Goal: Find contact information: Find contact information

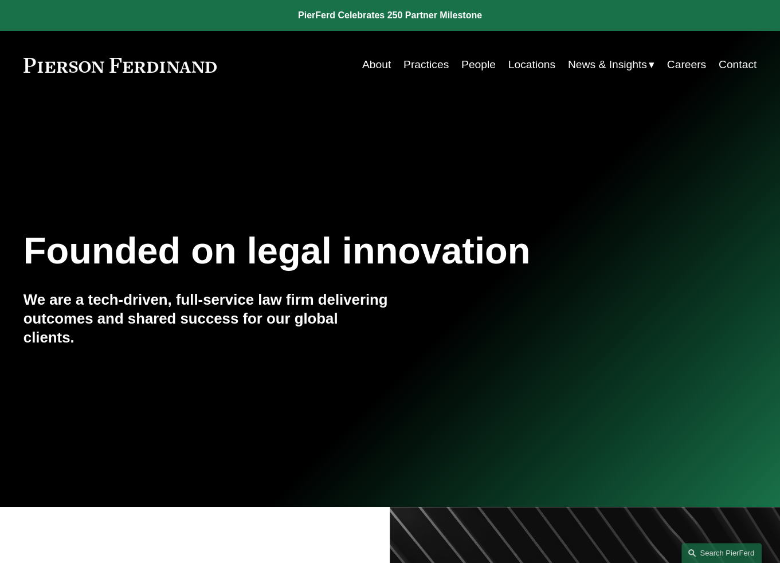
click at [483, 69] on link "People" at bounding box center [478, 65] width 34 height 22
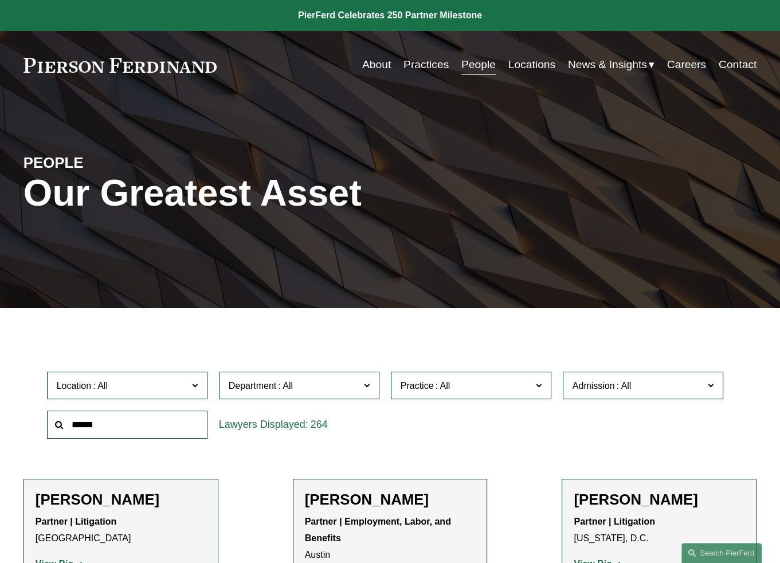
click at [119, 424] on input "text" at bounding box center [127, 425] width 160 height 28
type input "*********"
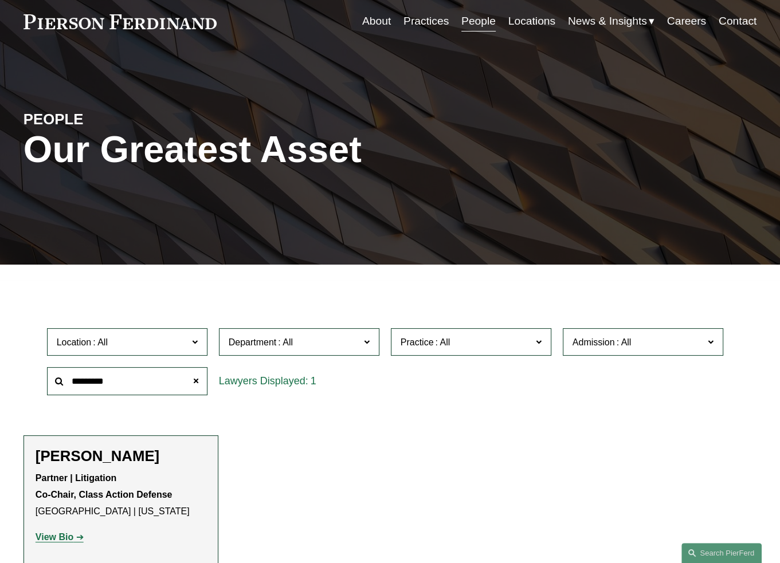
scroll to position [115, 0]
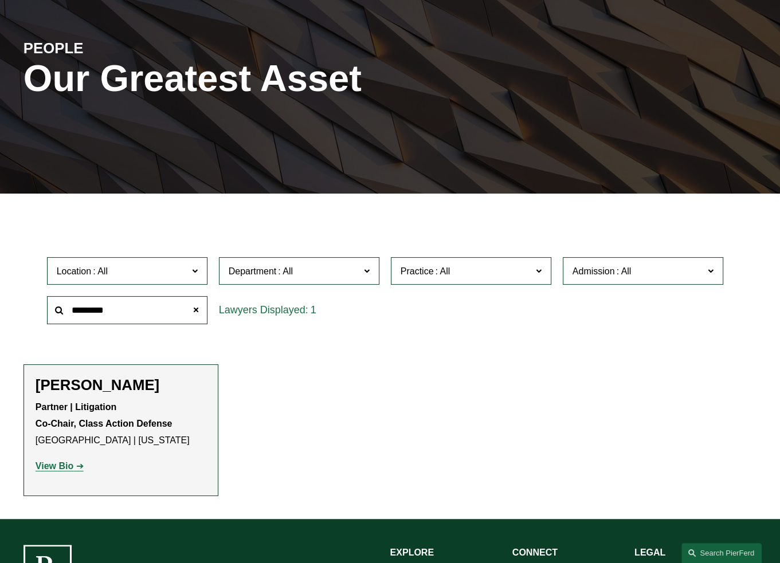
click at [64, 471] on strong "View Bio" at bounding box center [55, 466] width 38 height 10
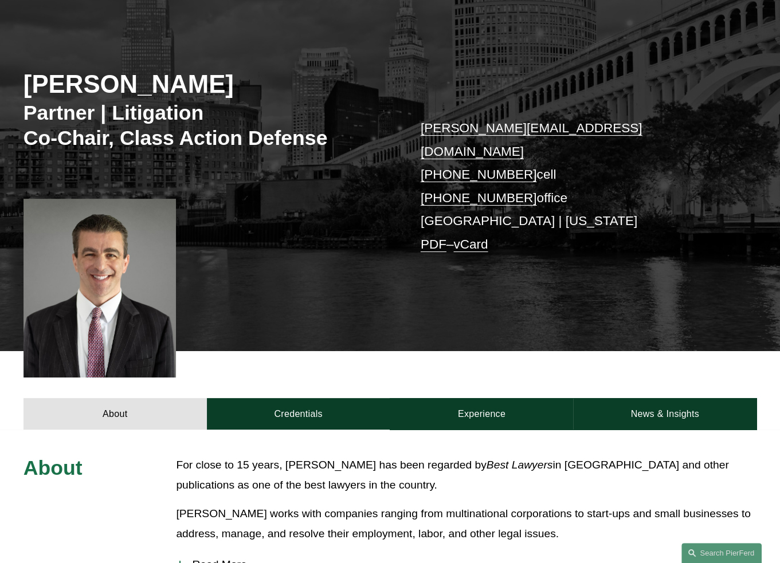
scroll to position [115, 0]
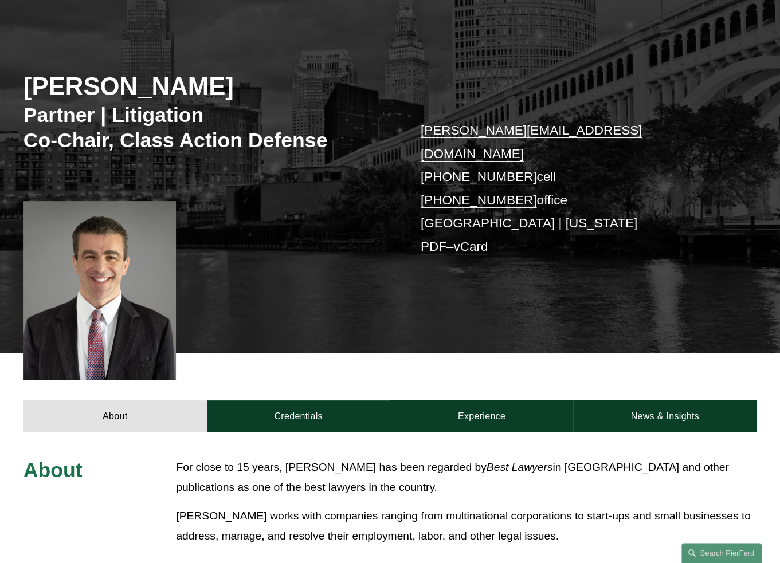
click at [451, 203] on p "dan.messeloff@pierferd.com +1.216.346.3824 cell +1.216.350.3177 office Clevelan…" at bounding box center [572, 188] width 305 height 139
click at [474, 239] on link "vCard" at bounding box center [470, 246] width 34 height 14
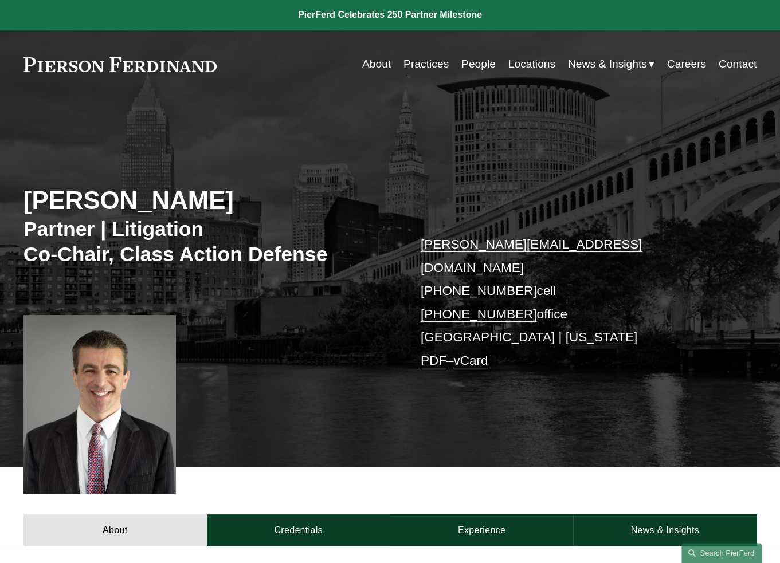
scroll to position [0, 0]
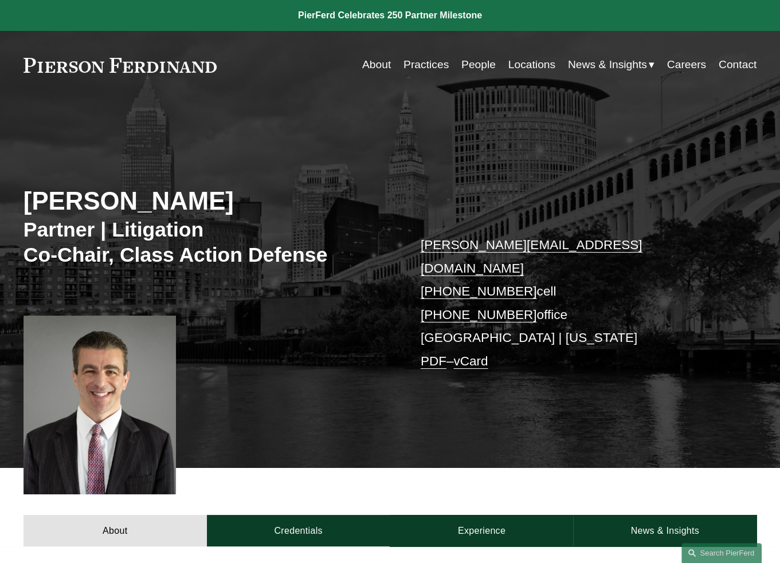
click at [518, 66] on link "Locations" at bounding box center [531, 65] width 47 height 22
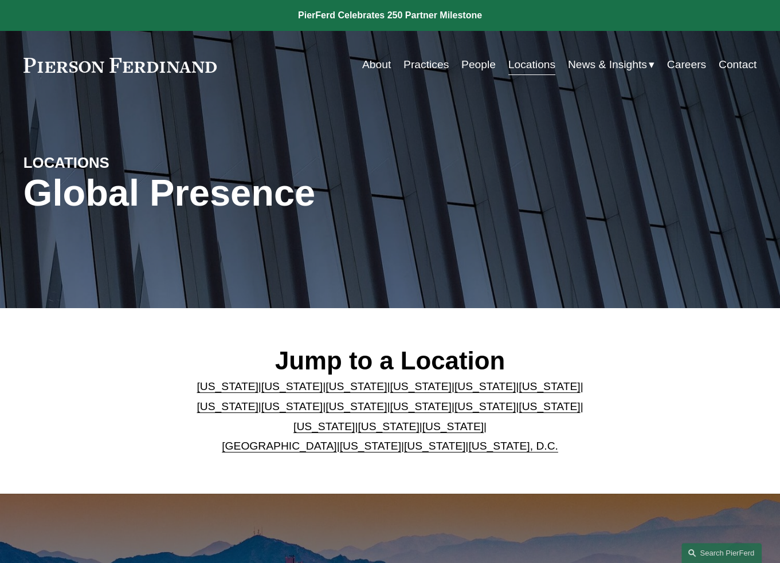
click at [355, 420] on link "[US_STATE]" at bounding box center [323, 426] width 61 height 12
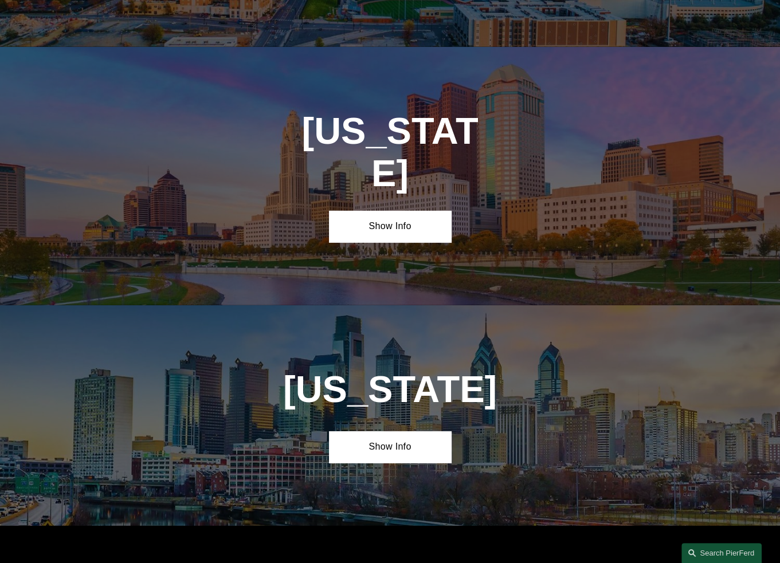
scroll to position [3171, 0]
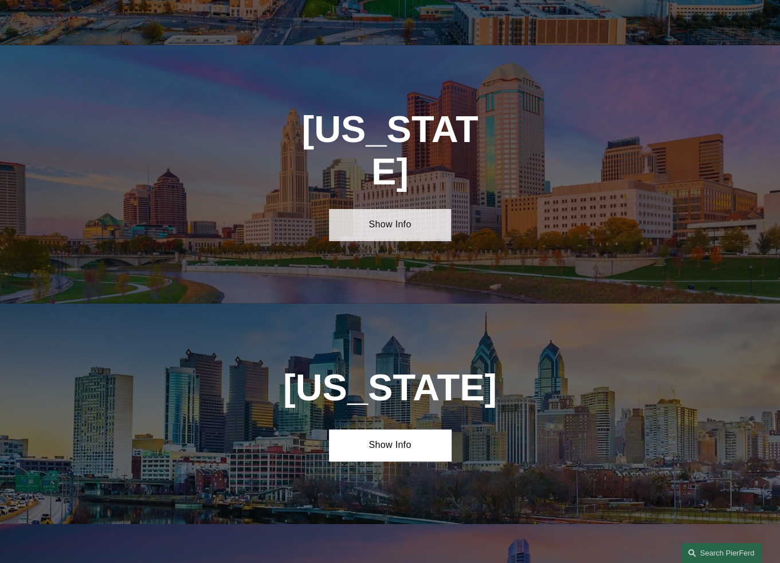
click at [399, 209] on link "Show Info" at bounding box center [390, 225] width 122 height 32
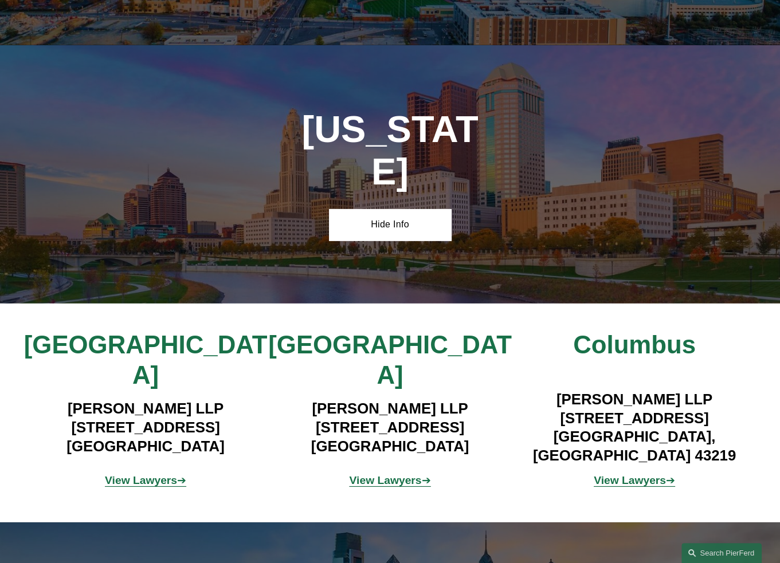
drag, startPoint x: 495, startPoint y: 311, endPoint x: 286, endPoint y: 306, distance: 209.1
click at [286, 399] on h4 "Pierson Ferdinand LLP 1468 West 9th Street, Suite 100 Cleveland, OH 44101" at bounding box center [389, 427] width 244 height 56
click at [306, 399] on h4 "Pierson Ferdinand LLP 1468 West 9th Street, Suite 100 Cleveland, OH 44101" at bounding box center [389, 427] width 244 height 56
click at [485, 399] on h4 "Pierson Ferdinand LLP 1468 West 9th Street, Suite 100 Cleveland, OH 44101" at bounding box center [389, 427] width 244 height 56
drag, startPoint x: 503, startPoint y: 309, endPoint x: 281, endPoint y: 311, distance: 222.2
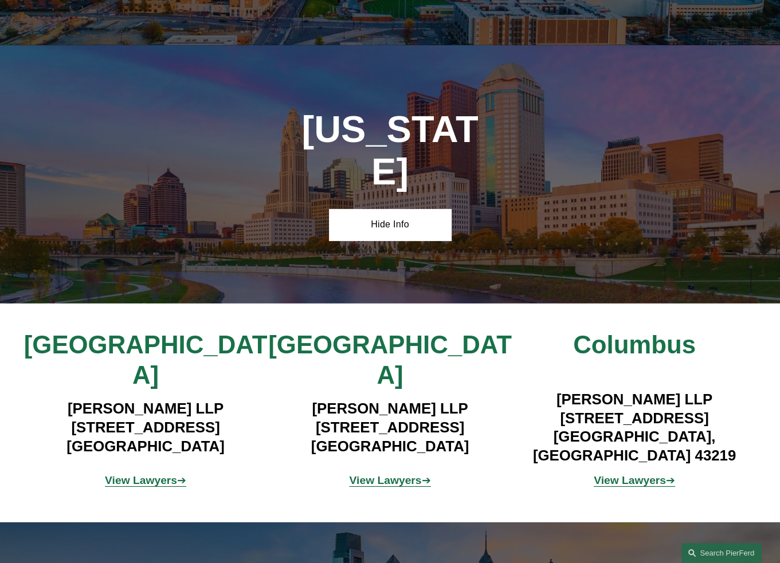
click at [281, 399] on h4 "Pierson Ferdinand LLP 1468 West 9th Street, Suite 100 Cleveland, OH 44101" at bounding box center [389, 427] width 244 height 56
copy h4 "1468 West 9th Street, Suite 100"
